Goal: Information Seeking & Learning: Find specific fact

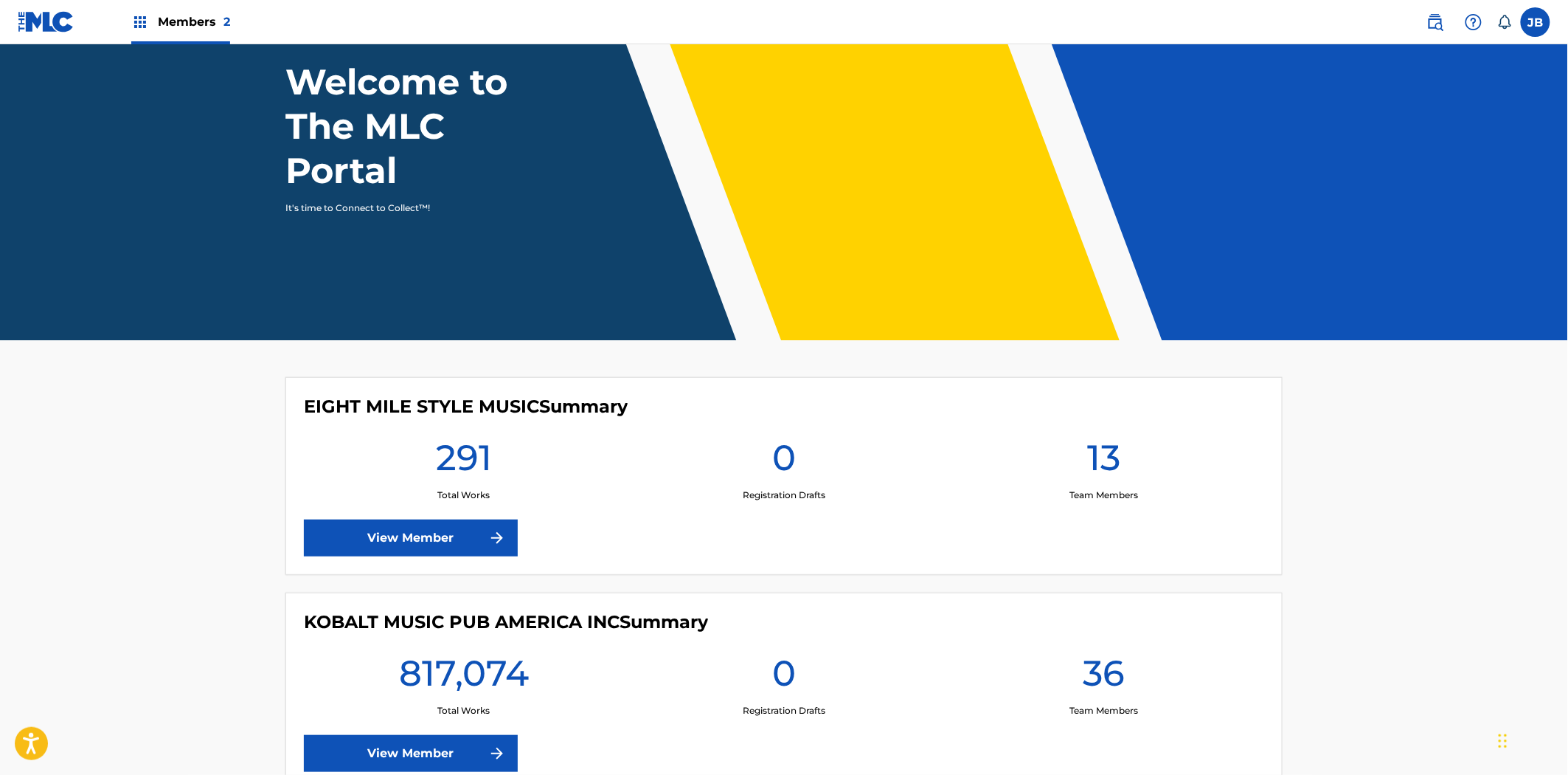
scroll to position [196, 0]
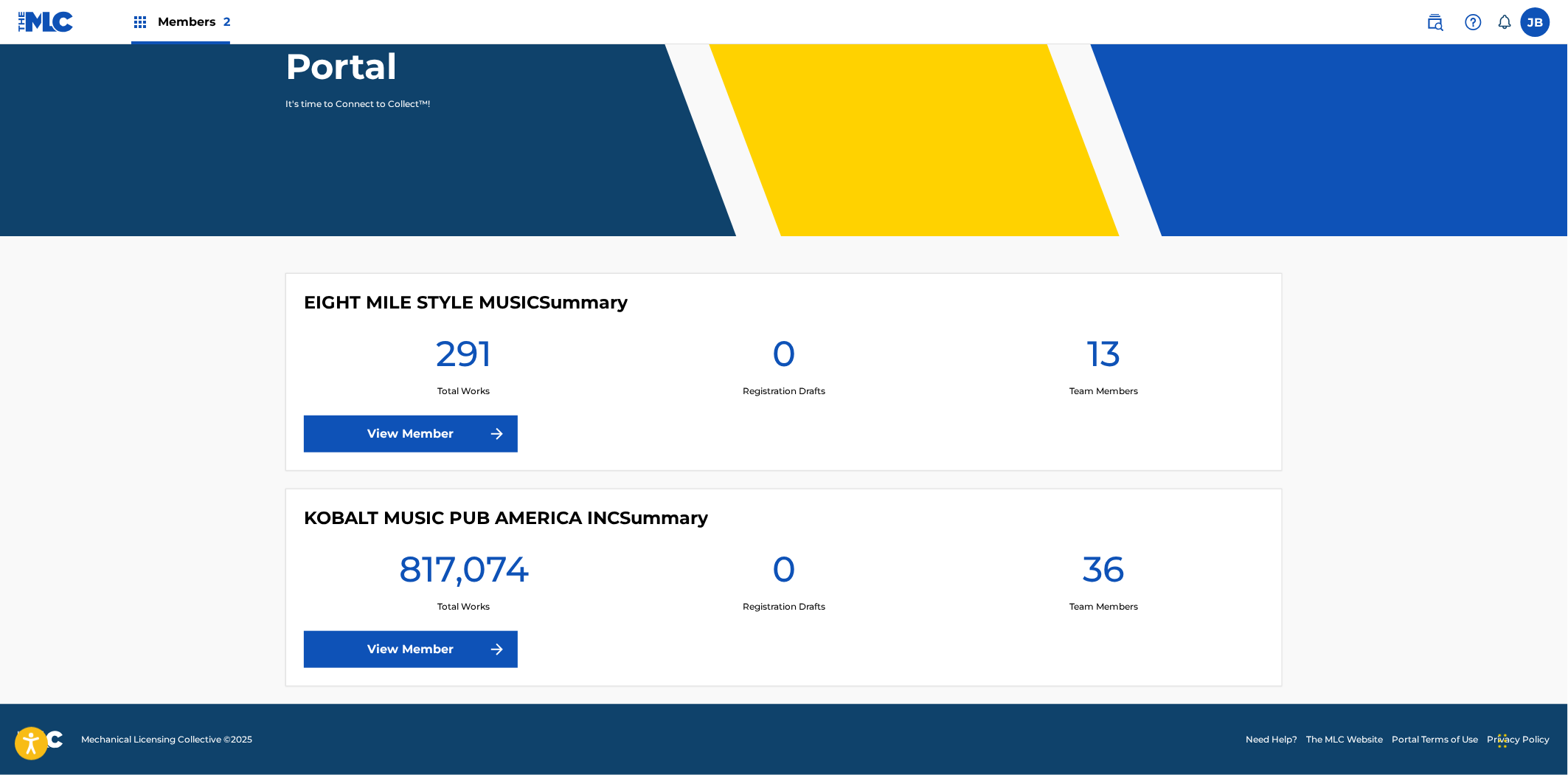
click at [460, 639] on link "View Member" at bounding box center [410, 649] width 214 height 37
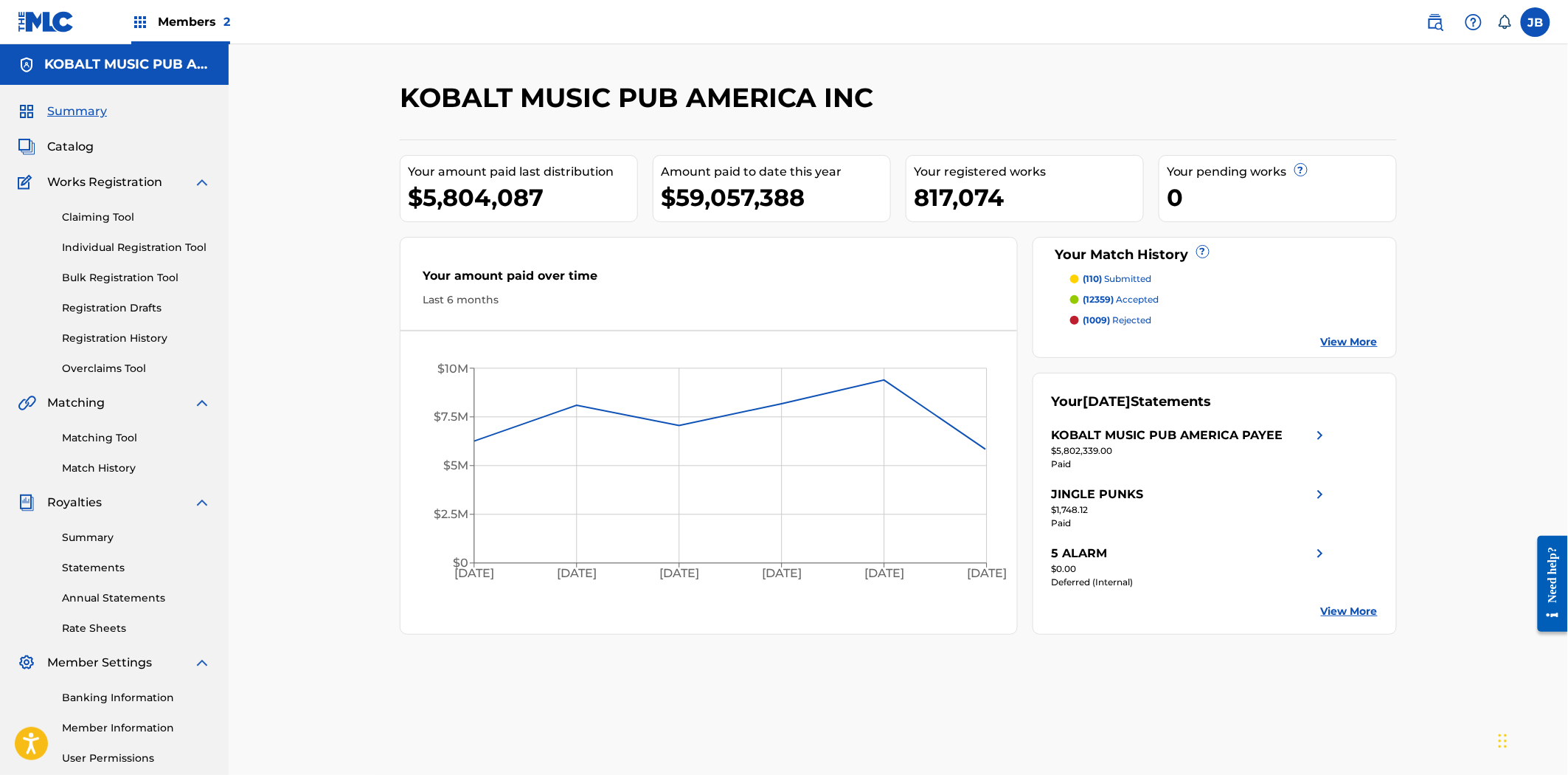
click at [89, 143] on span "Catalog" at bounding box center [70, 147] width 46 height 18
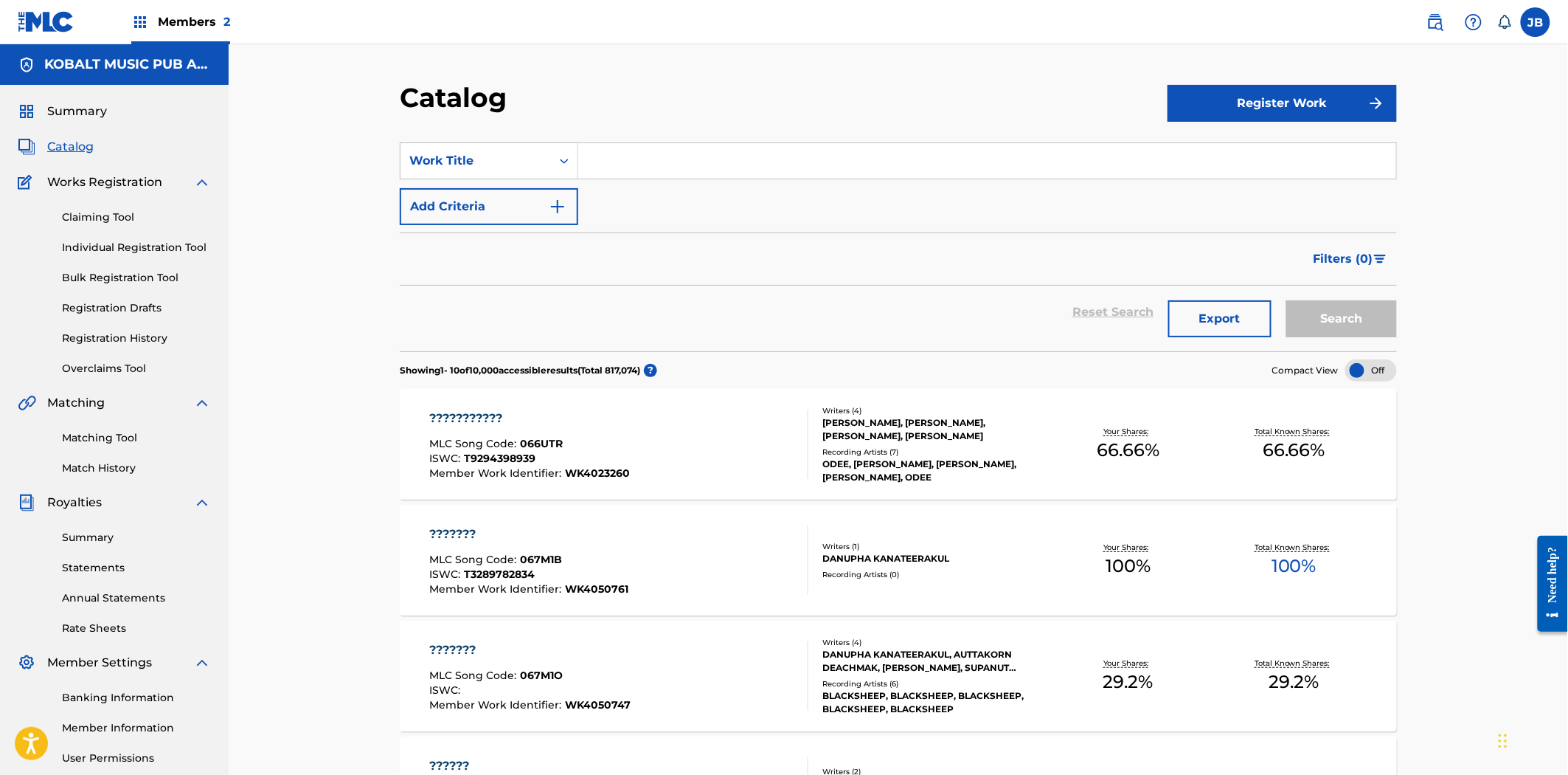
click at [618, 156] on input "Search Form" at bounding box center [987, 161] width 818 height 36
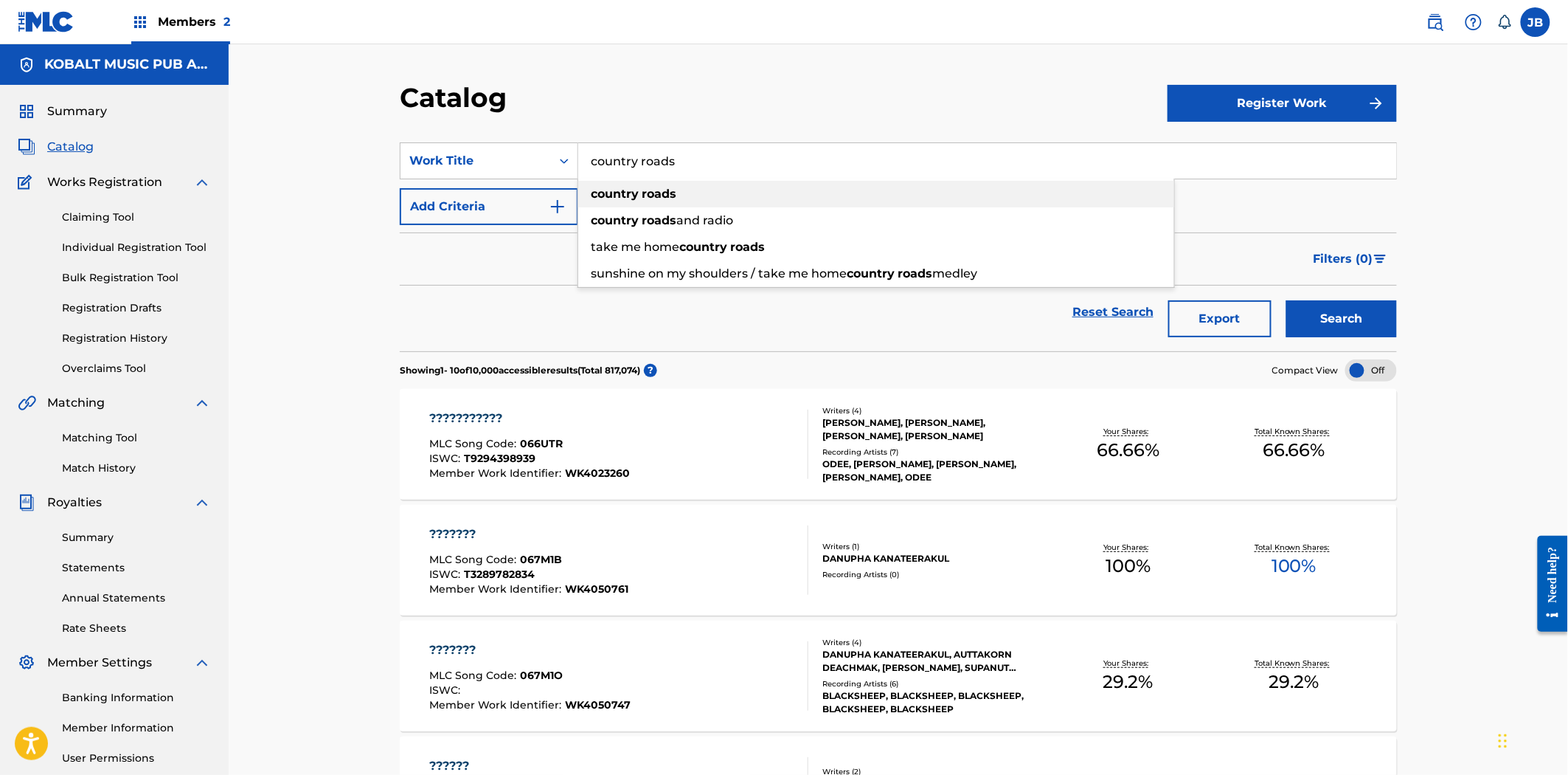
type input "country roads"
click at [637, 194] on strong "country" at bounding box center [614, 194] width 48 height 14
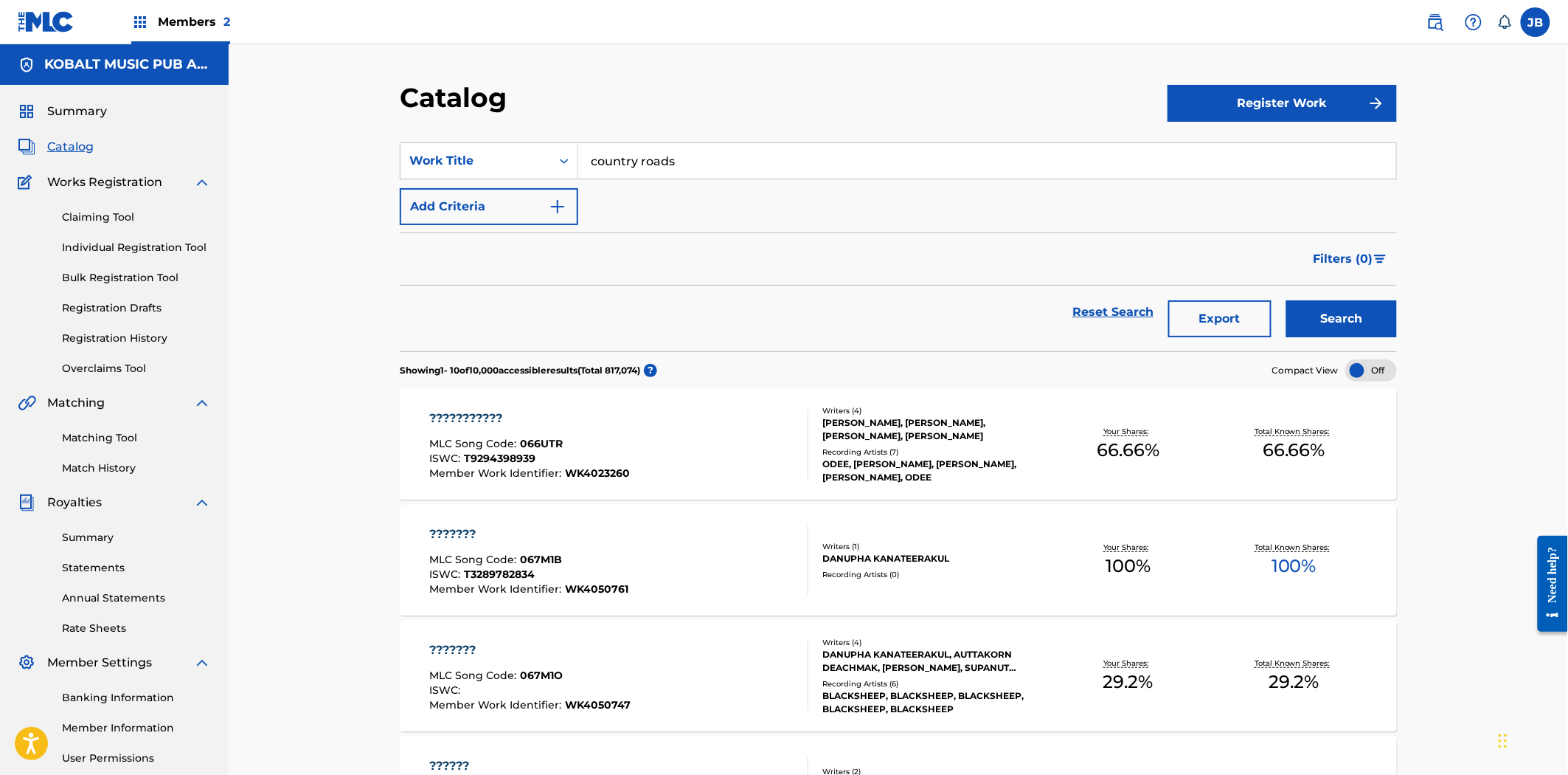
click at [1375, 319] on button "Search" at bounding box center [1341, 319] width 111 height 37
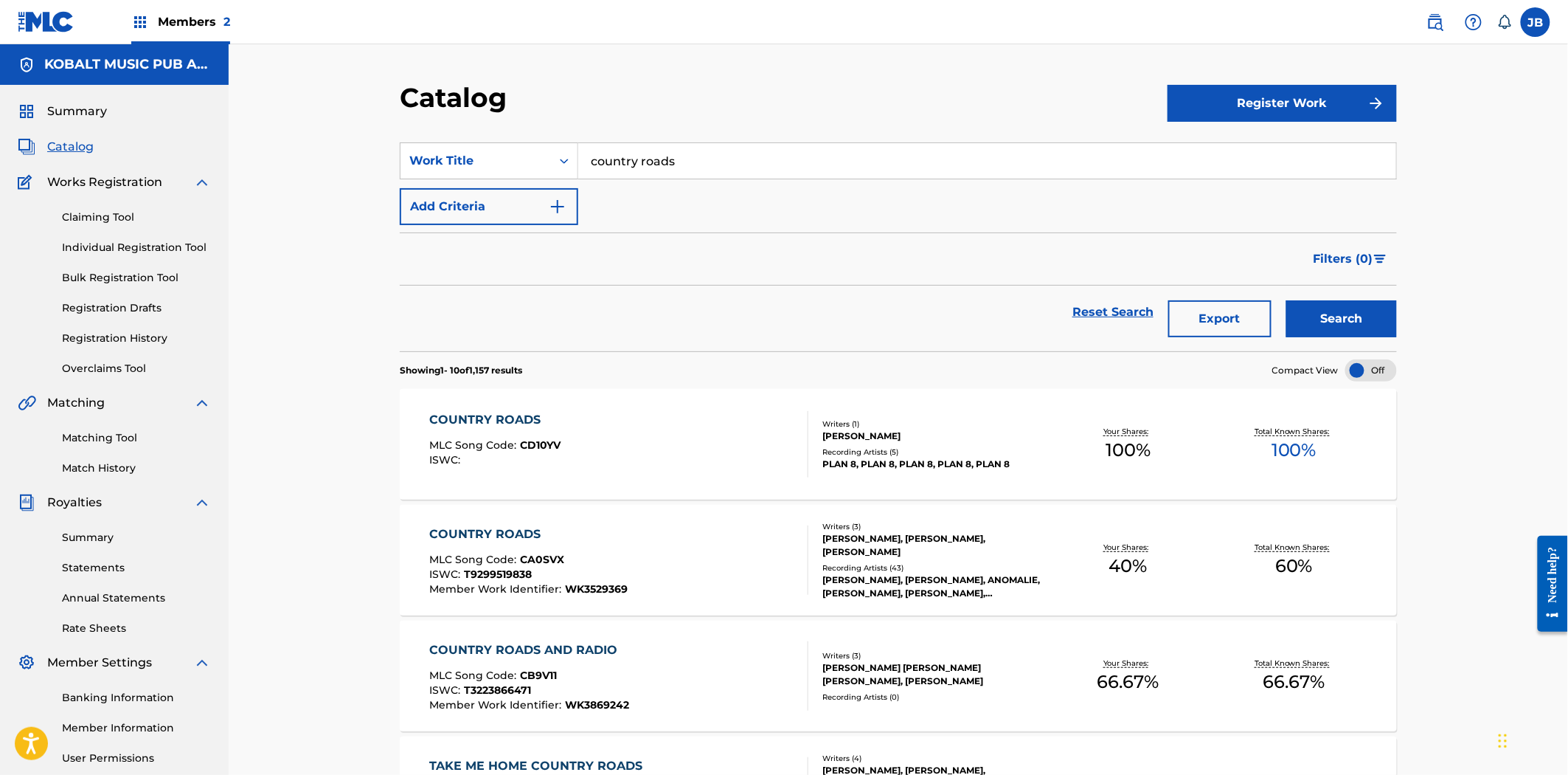
click at [498, 210] on button "Add Criteria" at bounding box center [489, 207] width 179 height 37
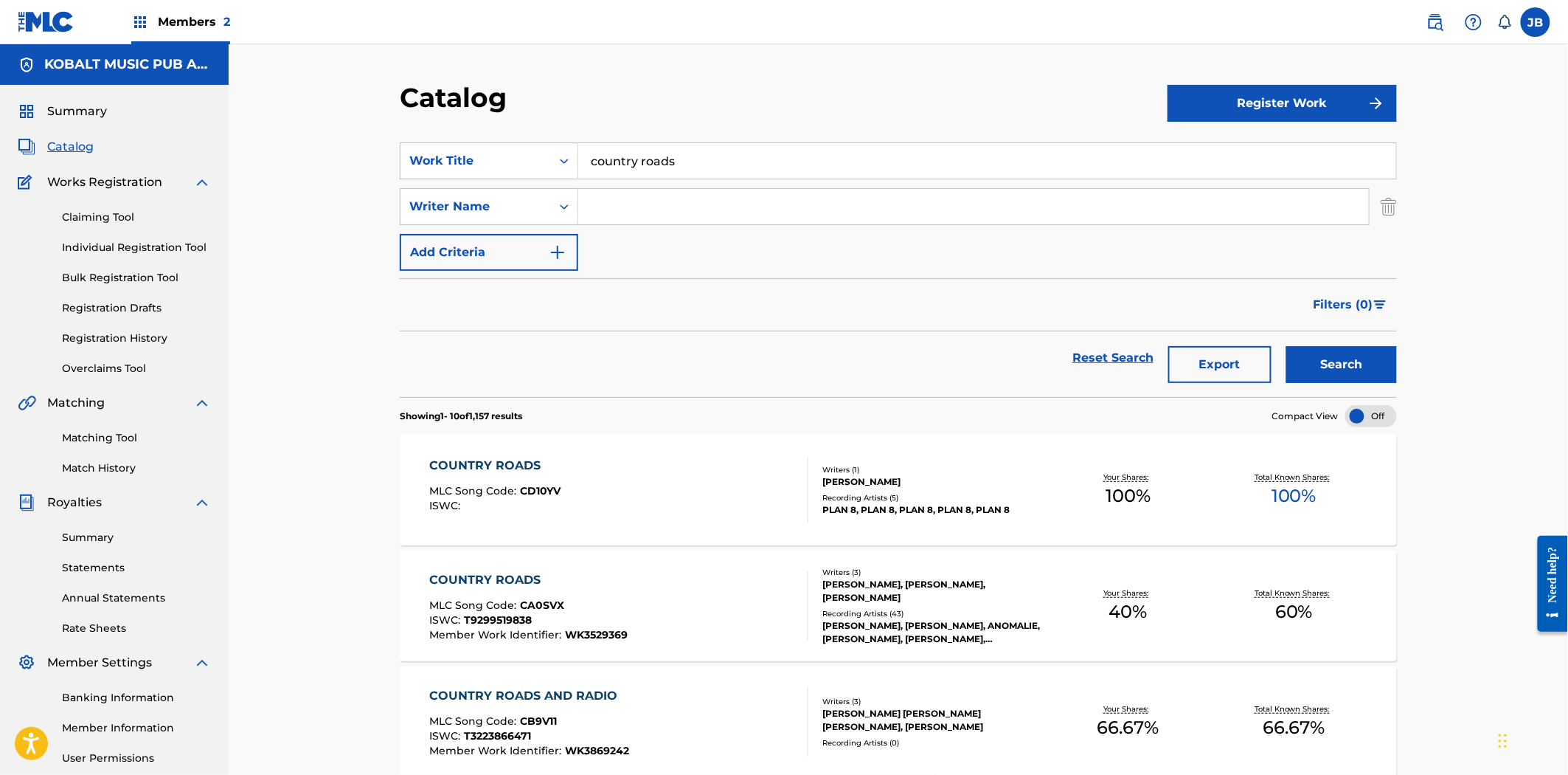
click at [782, 211] on input "Search Form" at bounding box center [973, 207] width 791 height 36
type input "denver"
click at [1286, 346] on button "Search" at bounding box center [1341, 364] width 111 height 37
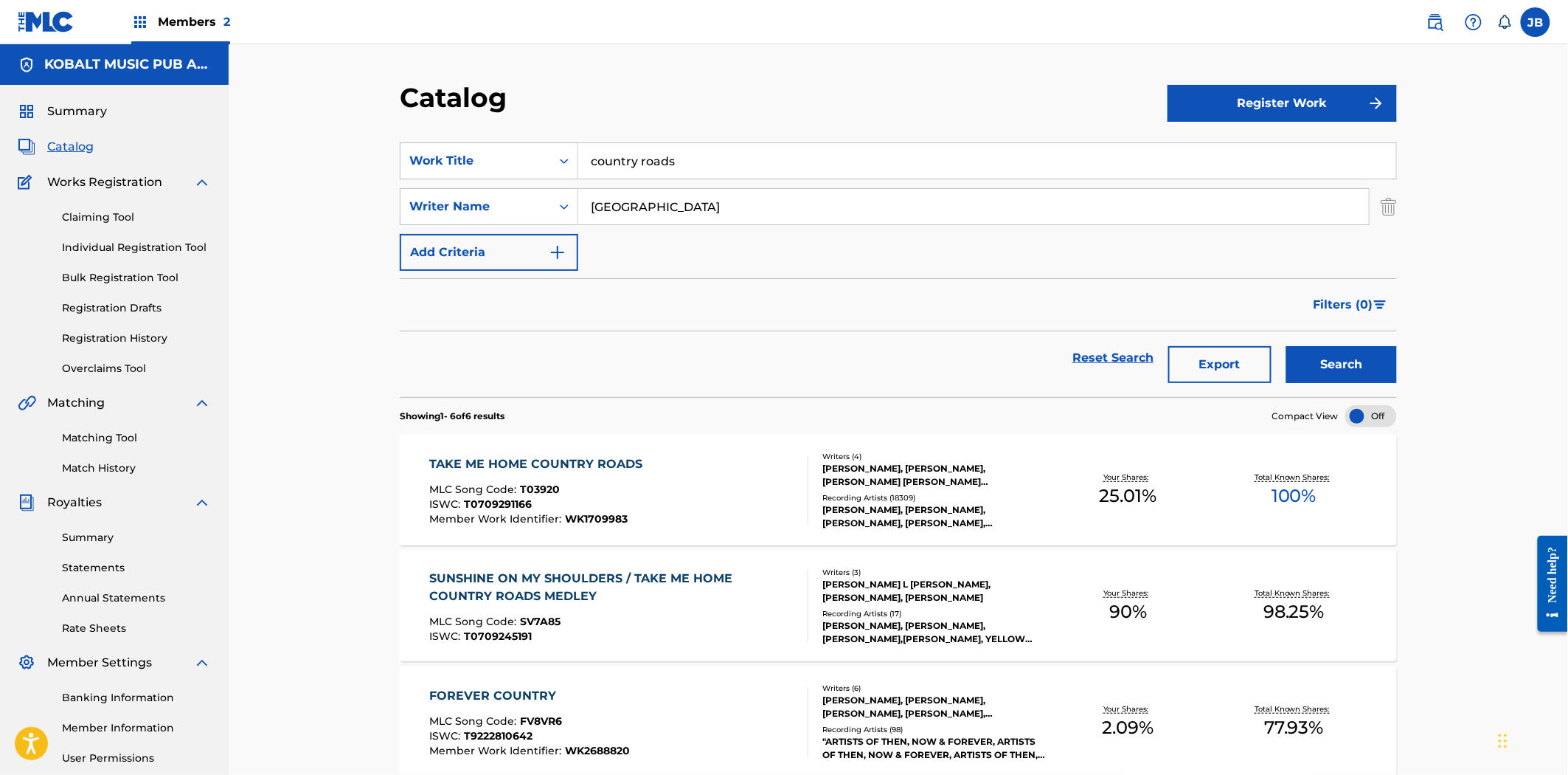
click at [669, 489] on div "TAKE ME HOME COUNTRY ROADS MLC Song Code : T03920 ISWC : T0709291166 Member Wor…" at bounding box center [619, 490] width 379 height 70
